Goal: Task Accomplishment & Management: Use online tool/utility

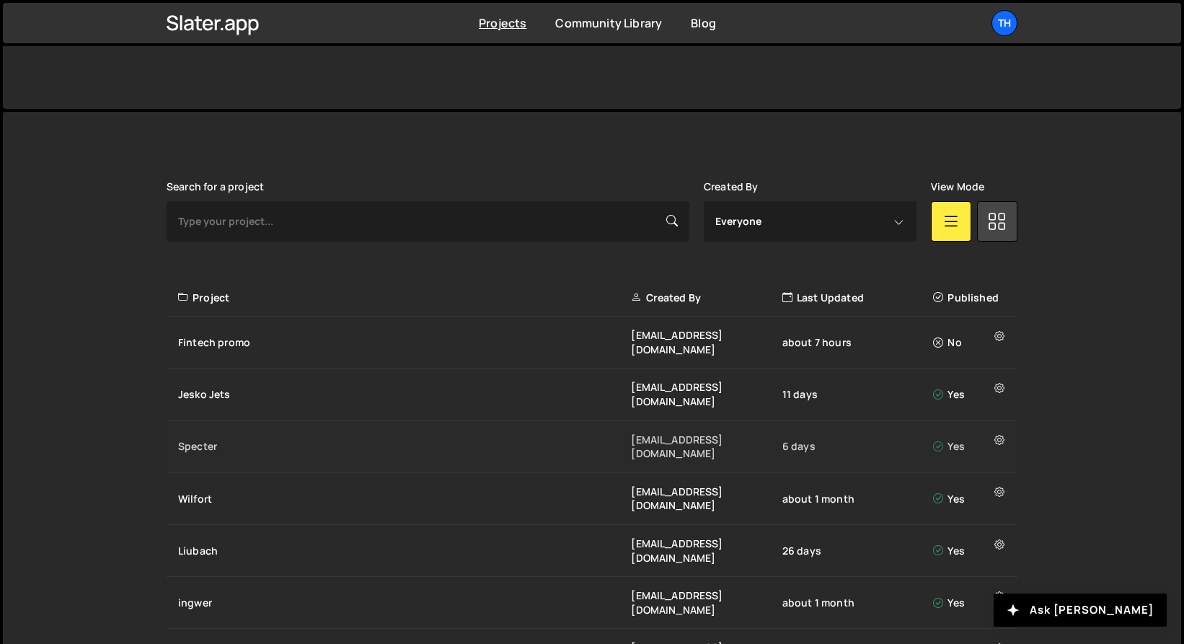
scroll to position [314, 0]
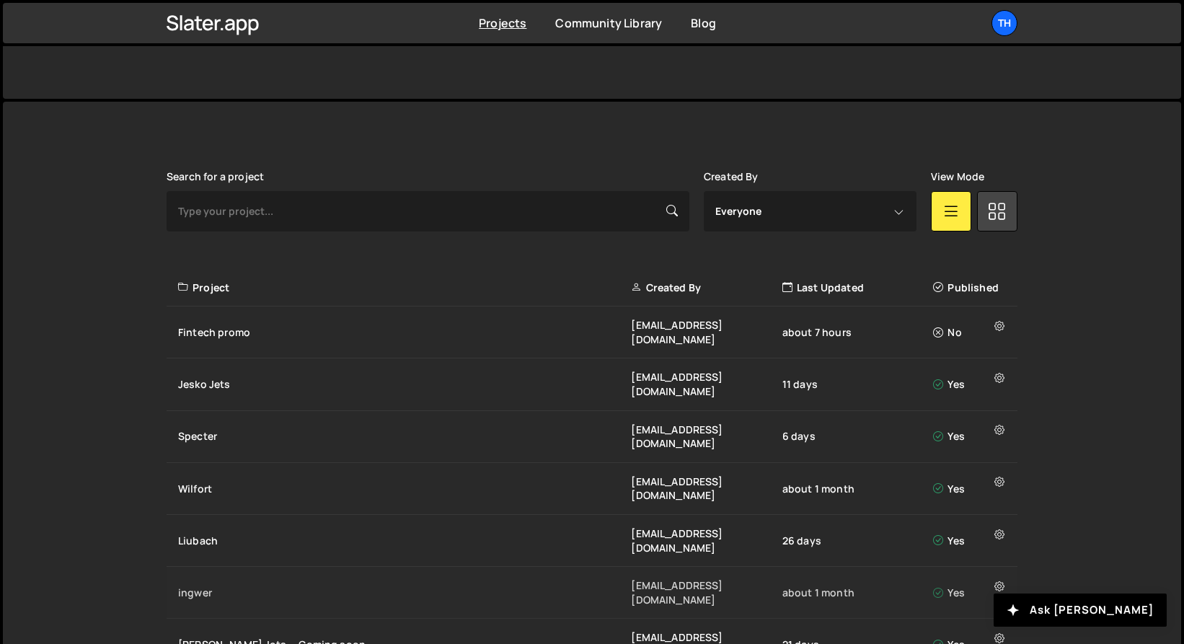
click at [206, 585] on div "ingwer" at bounding box center [404, 592] width 453 height 14
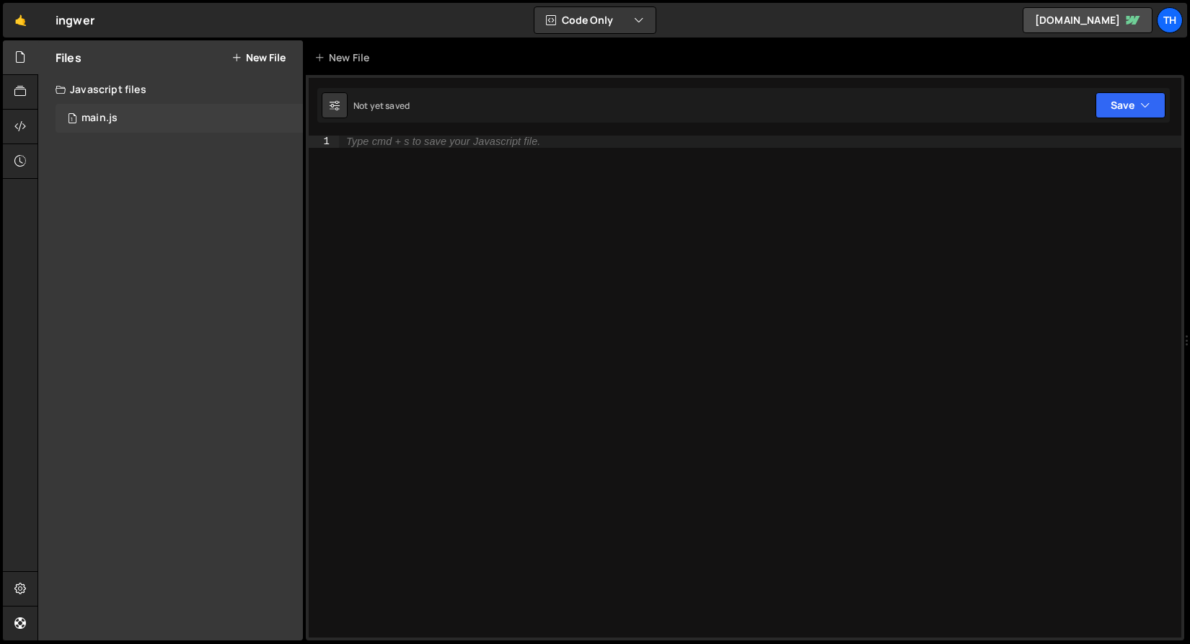
click at [154, 118] on div "1 main.js 0" at bounding box center [179, 118] width 247 height 29
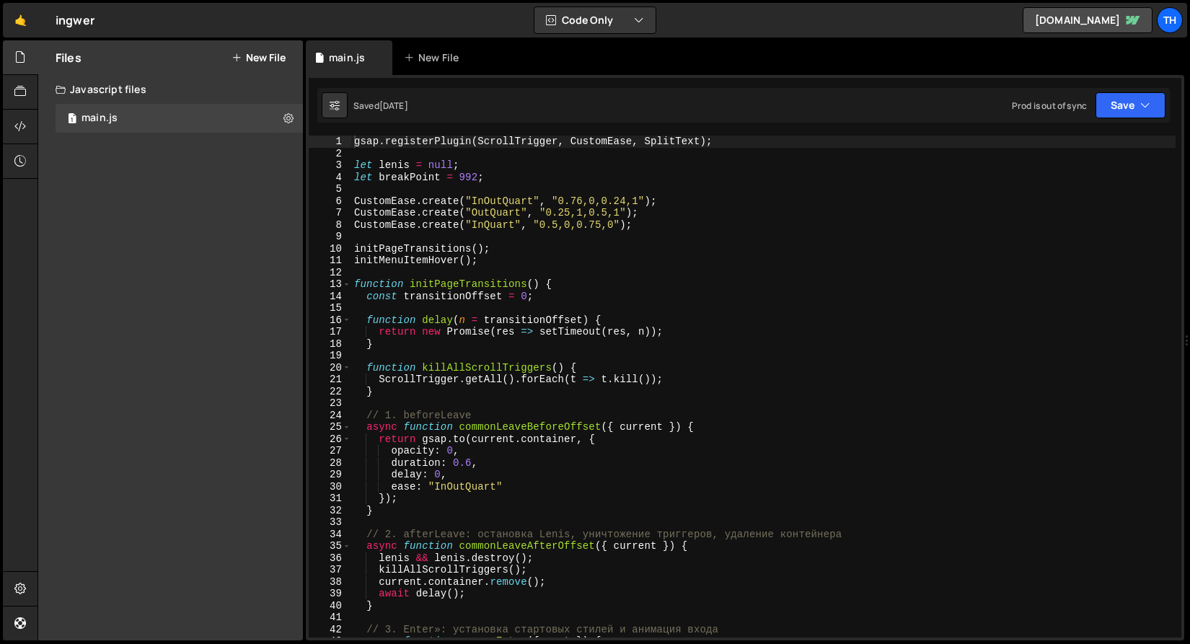
scroll to position [1228, 0]
click at [335, 280] on div "13" at bounding box center [330, 284] width 43 height 12
click at [343, 285] on span at bounding box center [346, 284] width 8 height 12
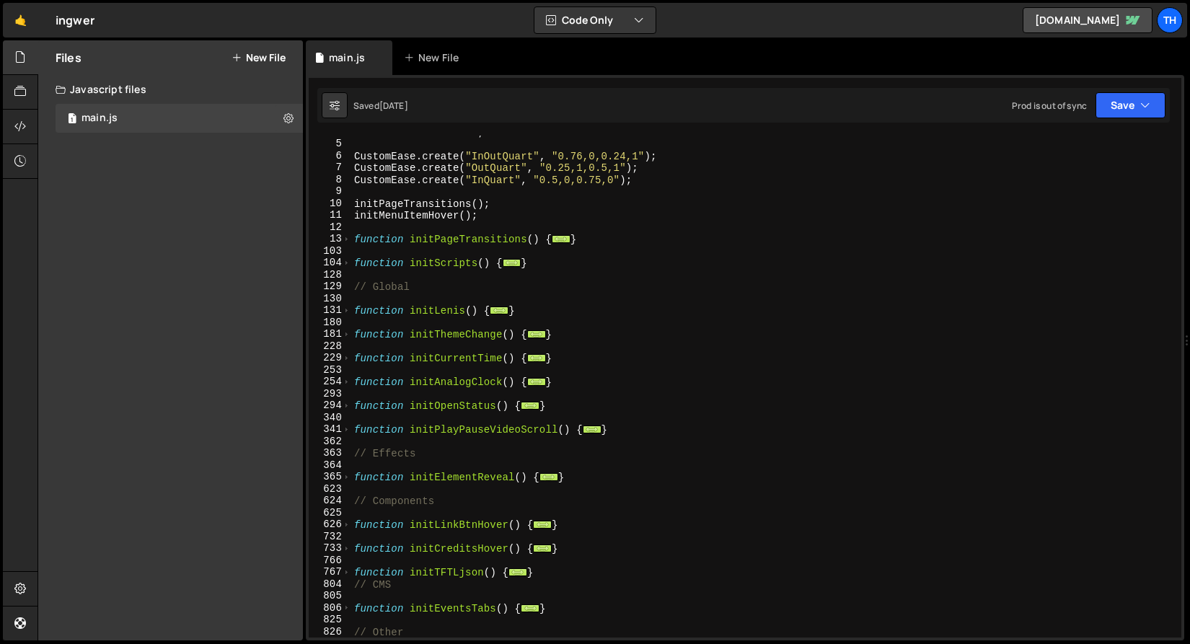
scroll to position [65, 0]
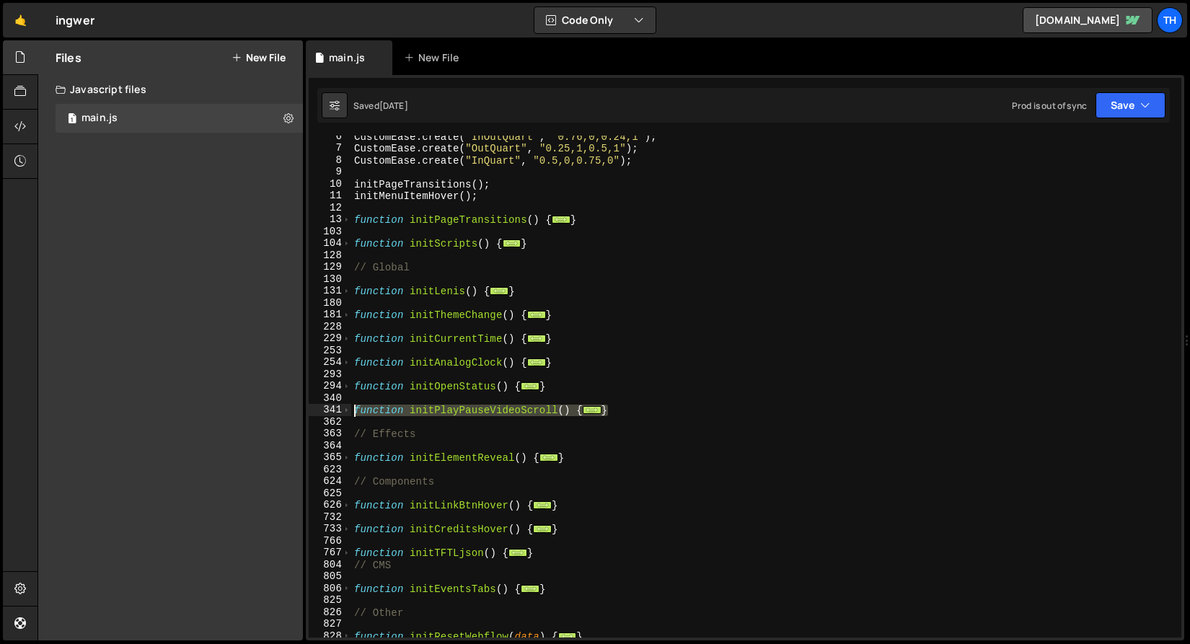
drag, startPoint x: 633, startPoint y: 413, endPoint x: 310, endPoint y: 407, distance: 323.0
click at [310, 407] on div "gsap.registerPlugin(ScrollTrigger, CustomEase, SplitText); 6 7 8 9 10 11 12 13 …" at bounding box center [745, 387] width 872 height 502
type textarea "function initPlayPauseVideoScroll() { const videos = gsap.utils.toArray('[data-…"
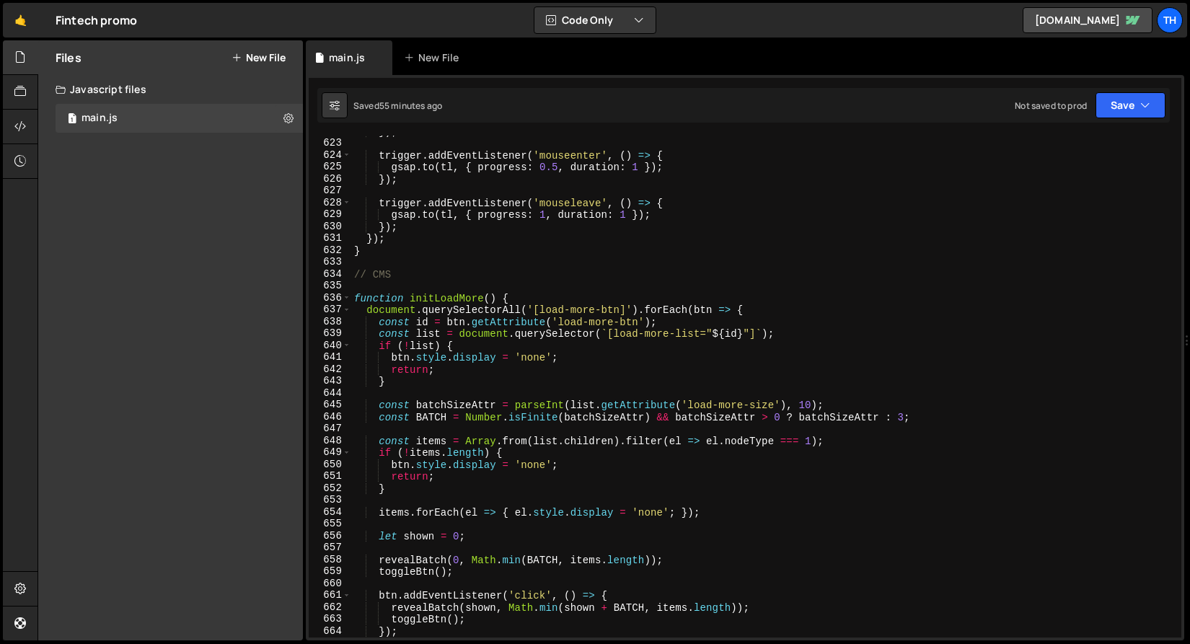
scroll to position [7397, 0]
click at [354, 294] on div "}) ; trigger . addEventListener ( 'mouseenter' , ( ) => { gsap . to ( tl , { pr…" at bounding box center [763, 388] width 824 height 526
click at [350, 298] on span at bounding box center [346, 298] width 8 height 12
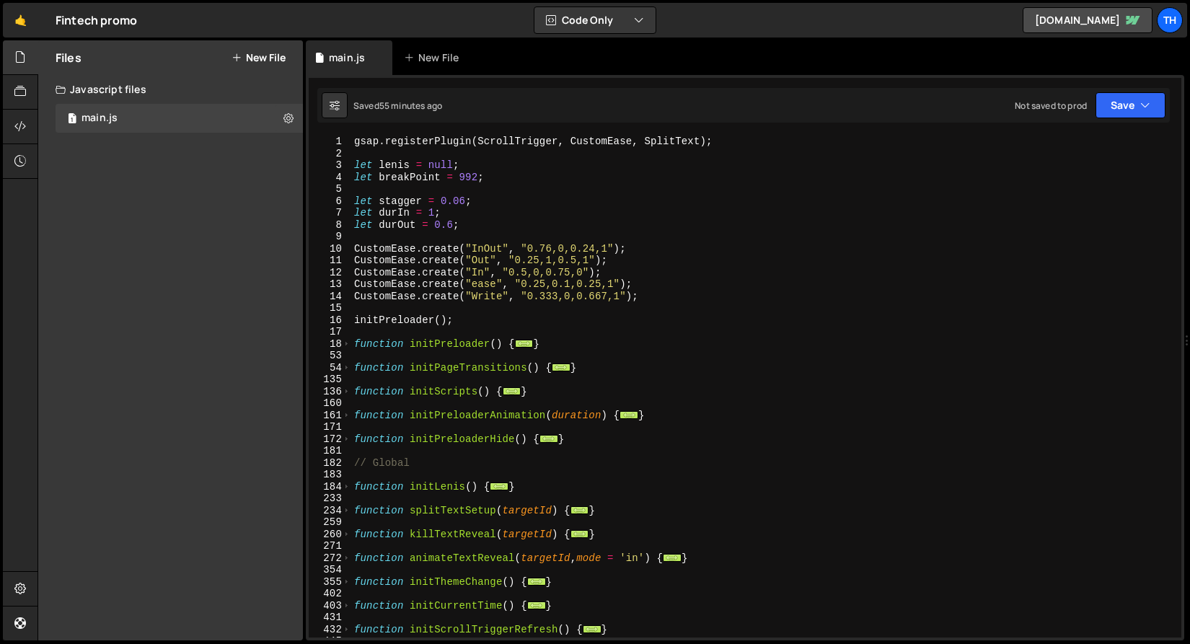
scroll to position [0, 0]
click at [616, 443] on div "gsap . registerPlugin ( ScrollTrigger , CustomEase , SplitText ) ; let lenis = …" at bounding box center [763, 399] width 824 height 526
type textarea "}"
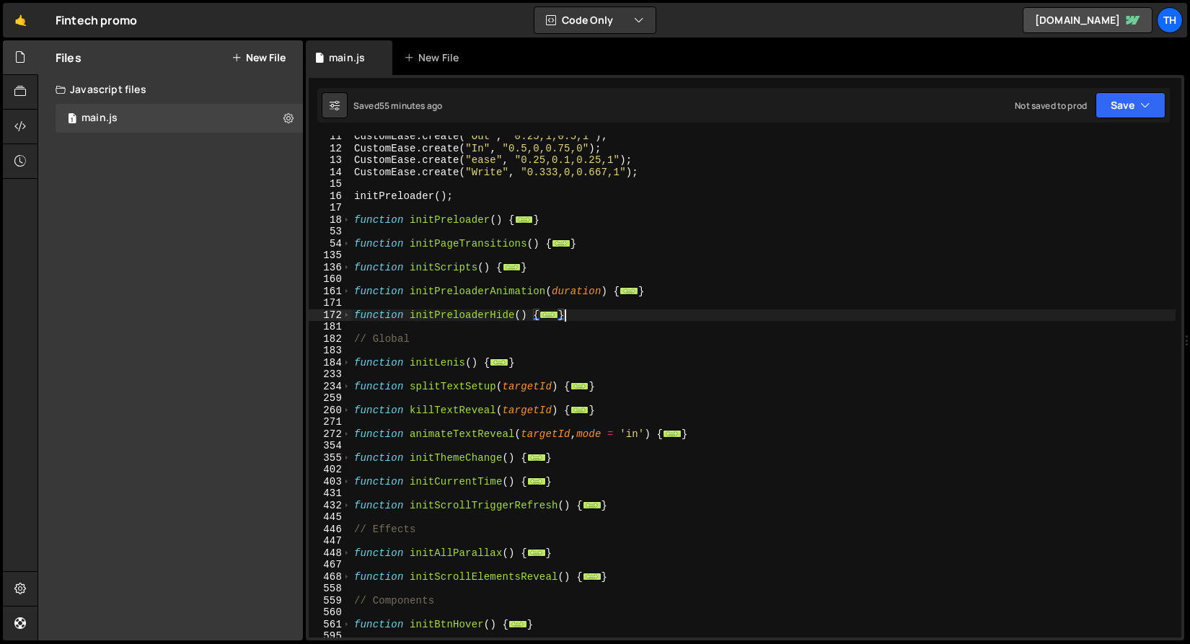
scroll to position [130, 0]
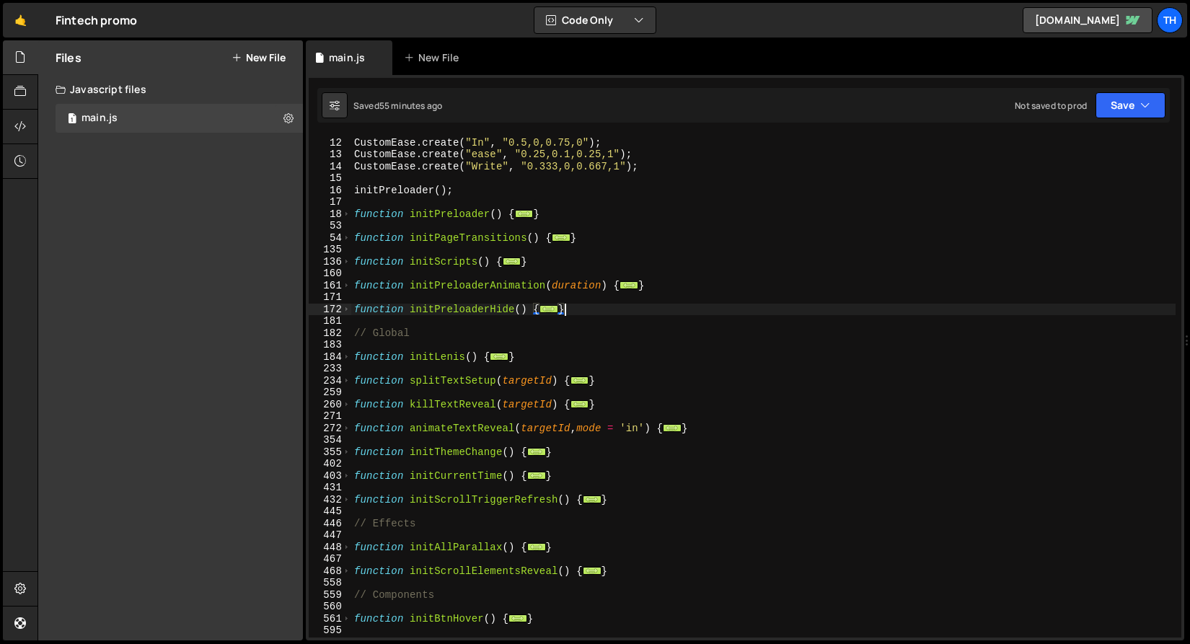
click at [629, 497] on div "CustomEase . create ( "Out" , "0.25,1,0.5,1" ) ; CustomEase . create ( "In" , "…" at bounding box center [763, 388] width 824 height 526
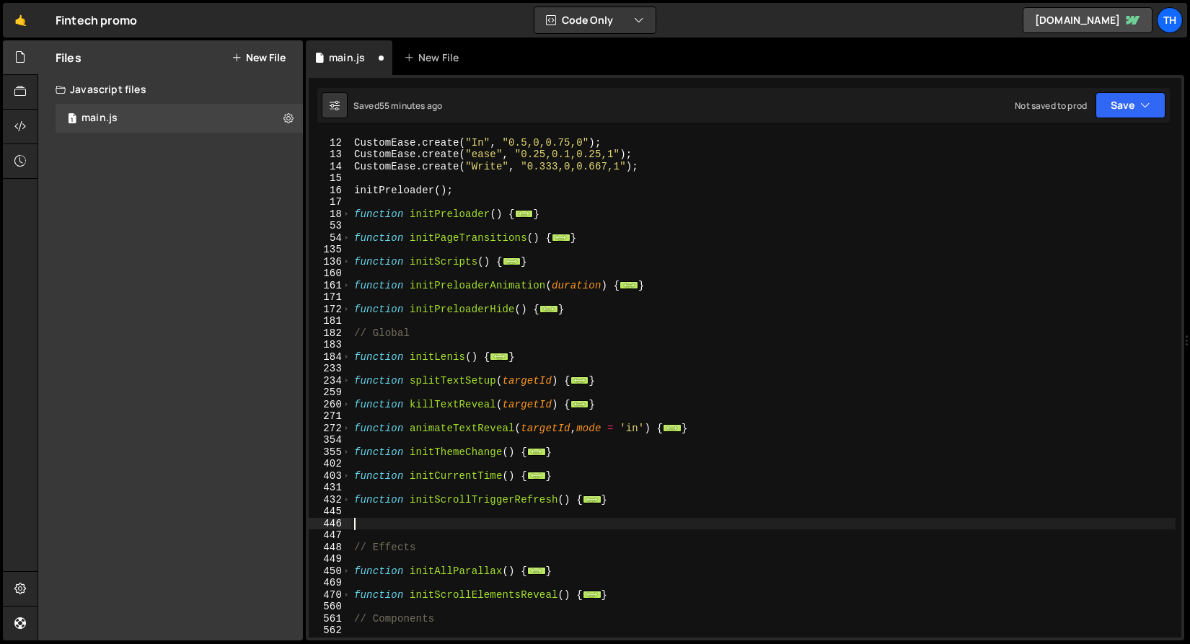
paste textarea "}"
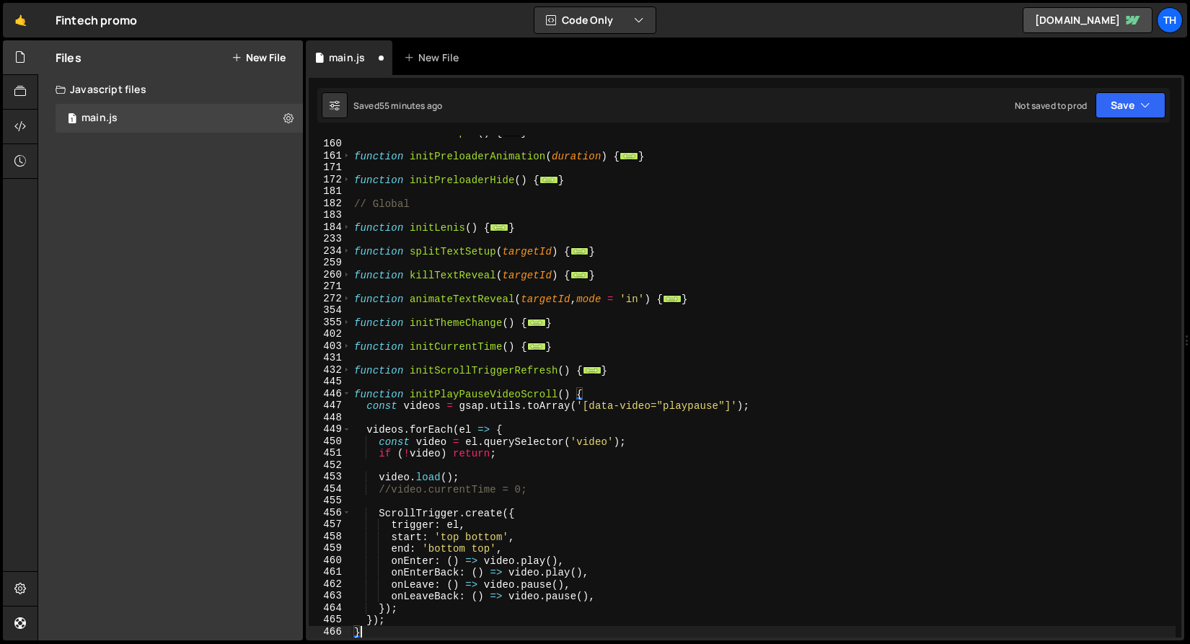
click at [483, 390] on div "function initScripts ( ) { ... } function initPreloaderAnimation ( duration ) {…" at bounding box center [763, 389] width 824 height 526
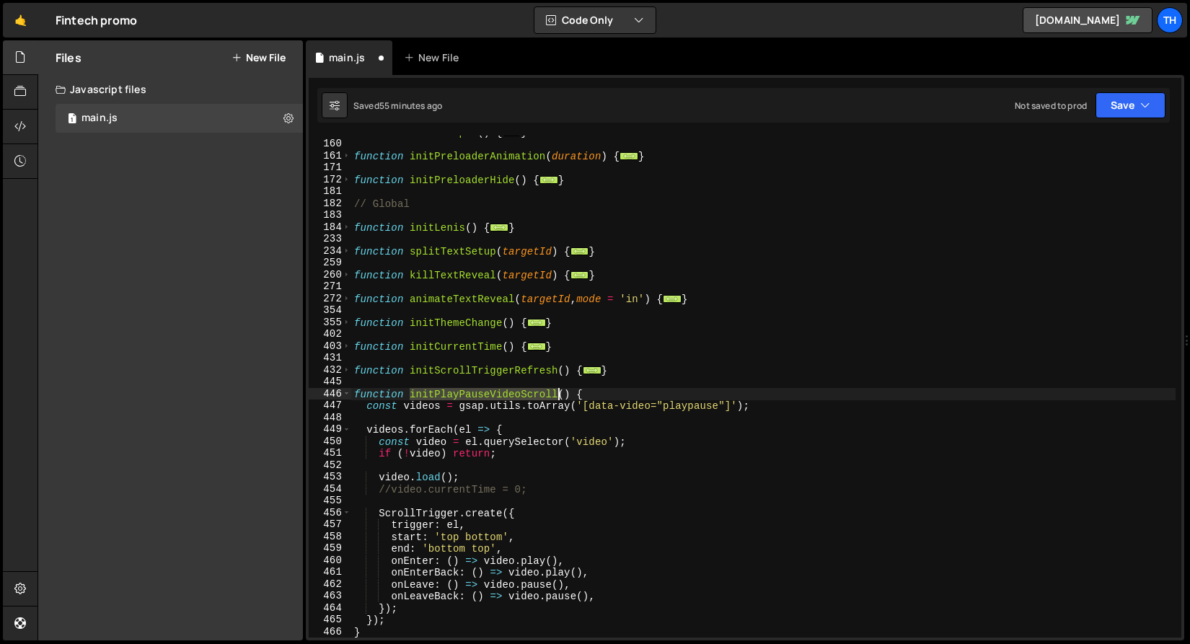
click at [483, 390] on div "function initScripts ( ) { ... } function initPreloaderAnimation ( duration ) {…" at bounding box center [763, 389] width 824 height 526
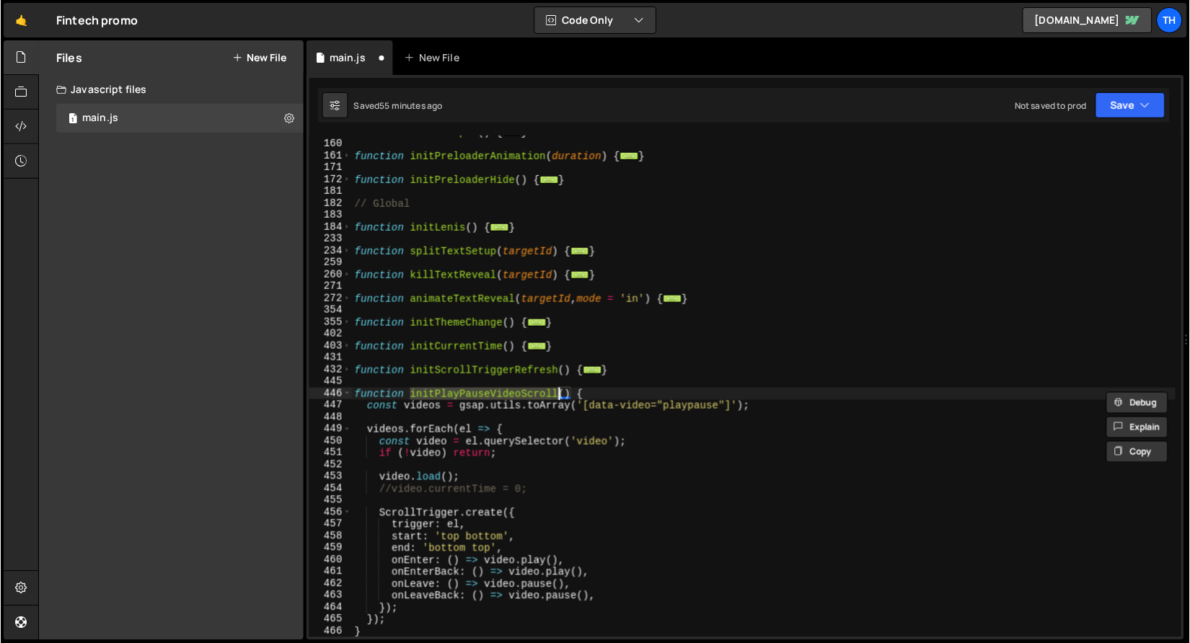
scroll to position [179, 0]
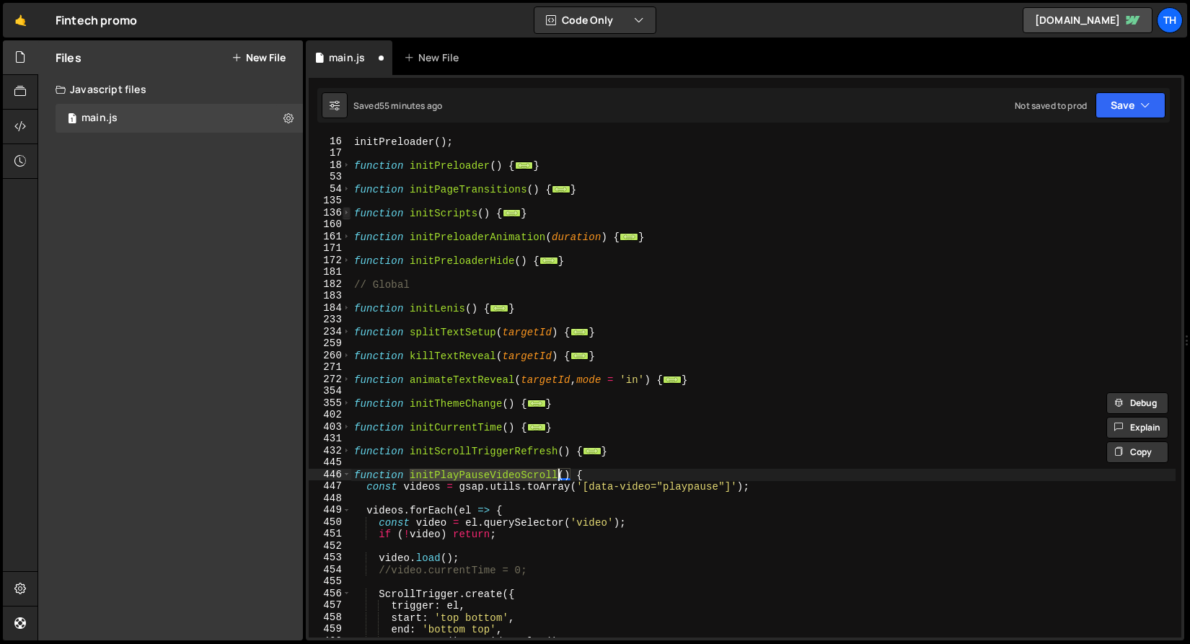
click at [347, 215] on span at bounding box center [346, 213] width 8 height 12
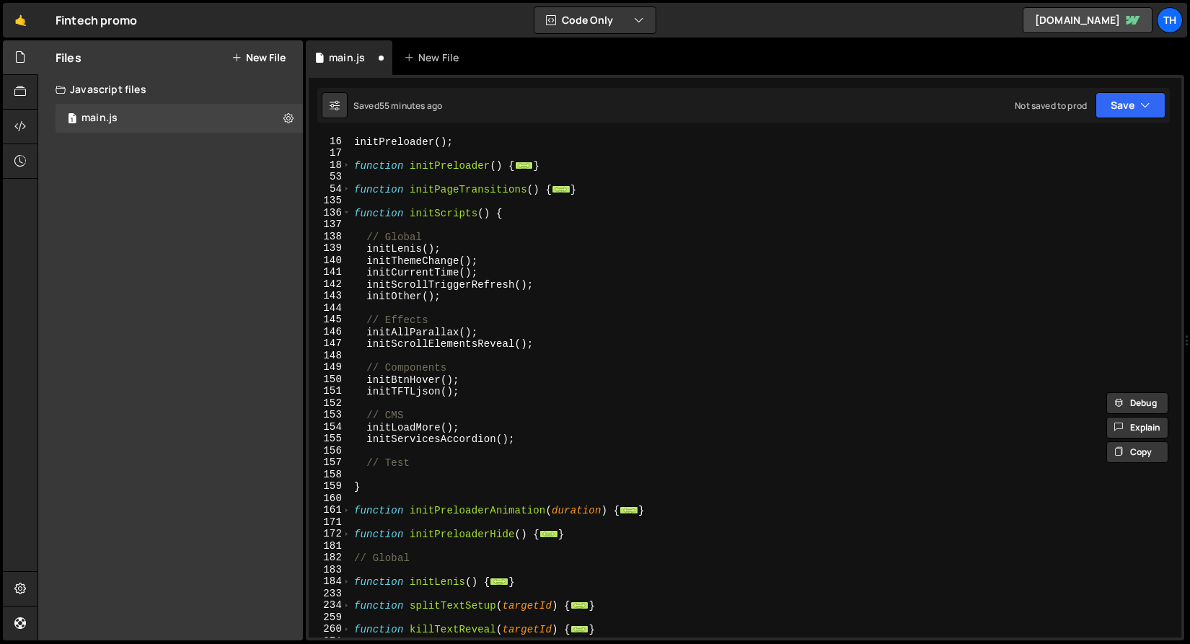
click at [531, 296] on div "initPreloader ( ) ; function initPreloader ( ) { ... } function initPageTransit…" at bounding box center [763, 399] width 824 height 526
click at [542, 291] on div "initPreloader ( ) ; function initPreloader ( ) { ... } function initPageTransit…" at bounding box center [763, 399] width 824 height 526
click at [554, 279] on div "initPreloader ( ) ; function initPreloader ( ) { ... } function initPageTransit…" at bounding box center [763, 399] width 824 height 526
type textarea "initScrollTriggerRefresh();"
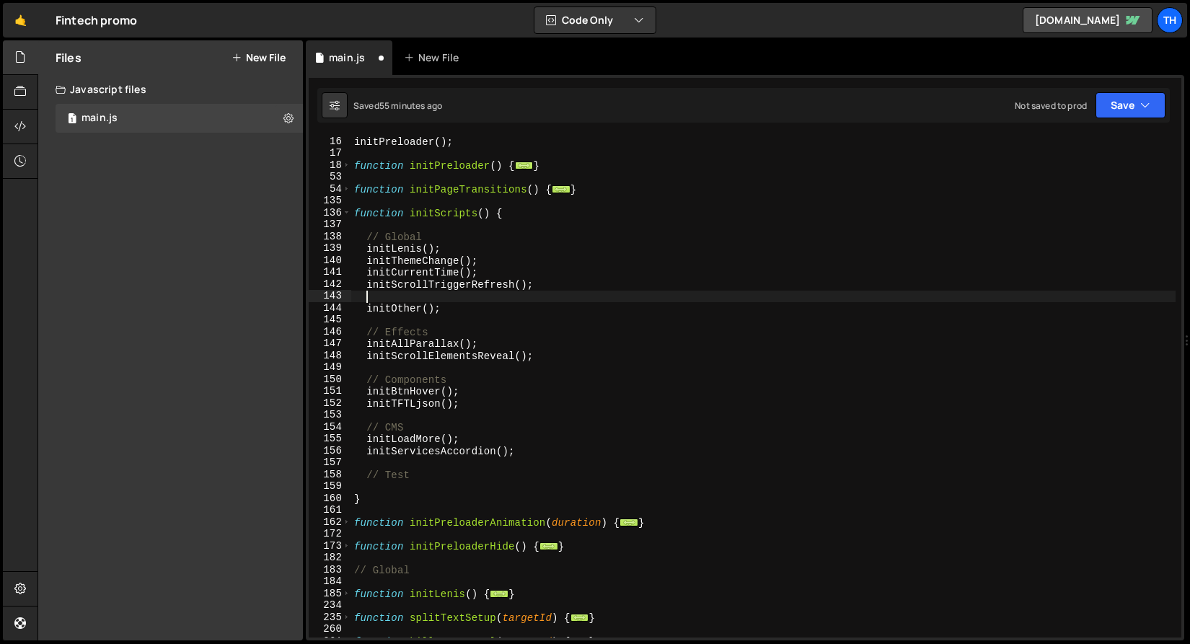
paste textarea "initPlayPauseVideoScroll"
drag, startPoint x: 518, startPoint y: 283, endPoint x: 541, endPoint y: 283, distance: 23.1
click at [541, 283] on div "initPreloader ( ) ; function initPreloader ( ) { ... } function initPageTransit…" at bounding box center [763, 399] width 824 height 526
click at [526, 295] on div "initPreloader ( ) ; function initPreloader ( ) { ... } function initPageTransit…" at bounding box center [763, 399] width 824 height 526
paste textarea "();"
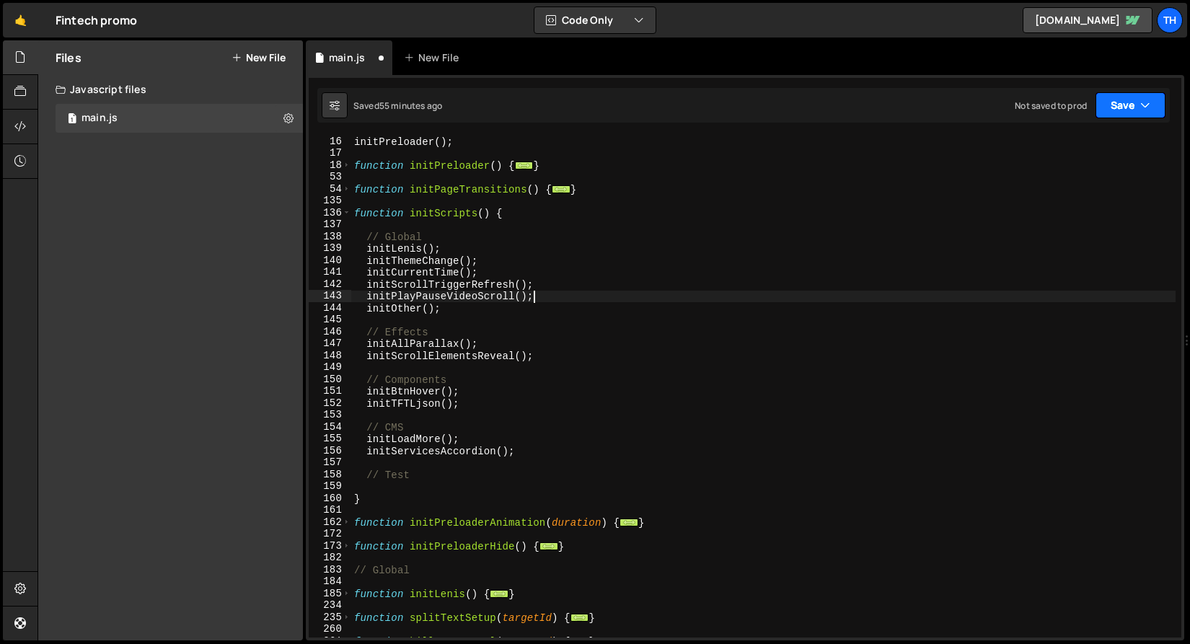
type textarea "initPlayPauseVideoScroll();"
click at [1110, 107] on button "Save" at bounding box center [1130, 105] width 70 height 26
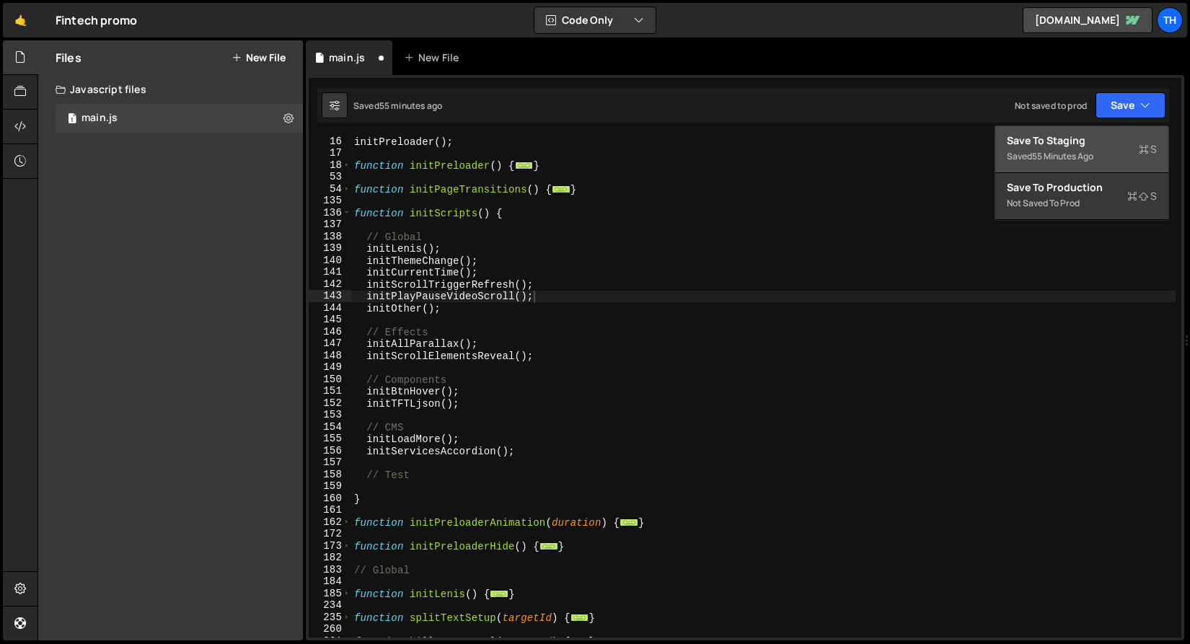
click at [1107, 143] on div "Save to Staging S" at bounding box center [1081, 140] width 150 height 14
